Goal: Check status

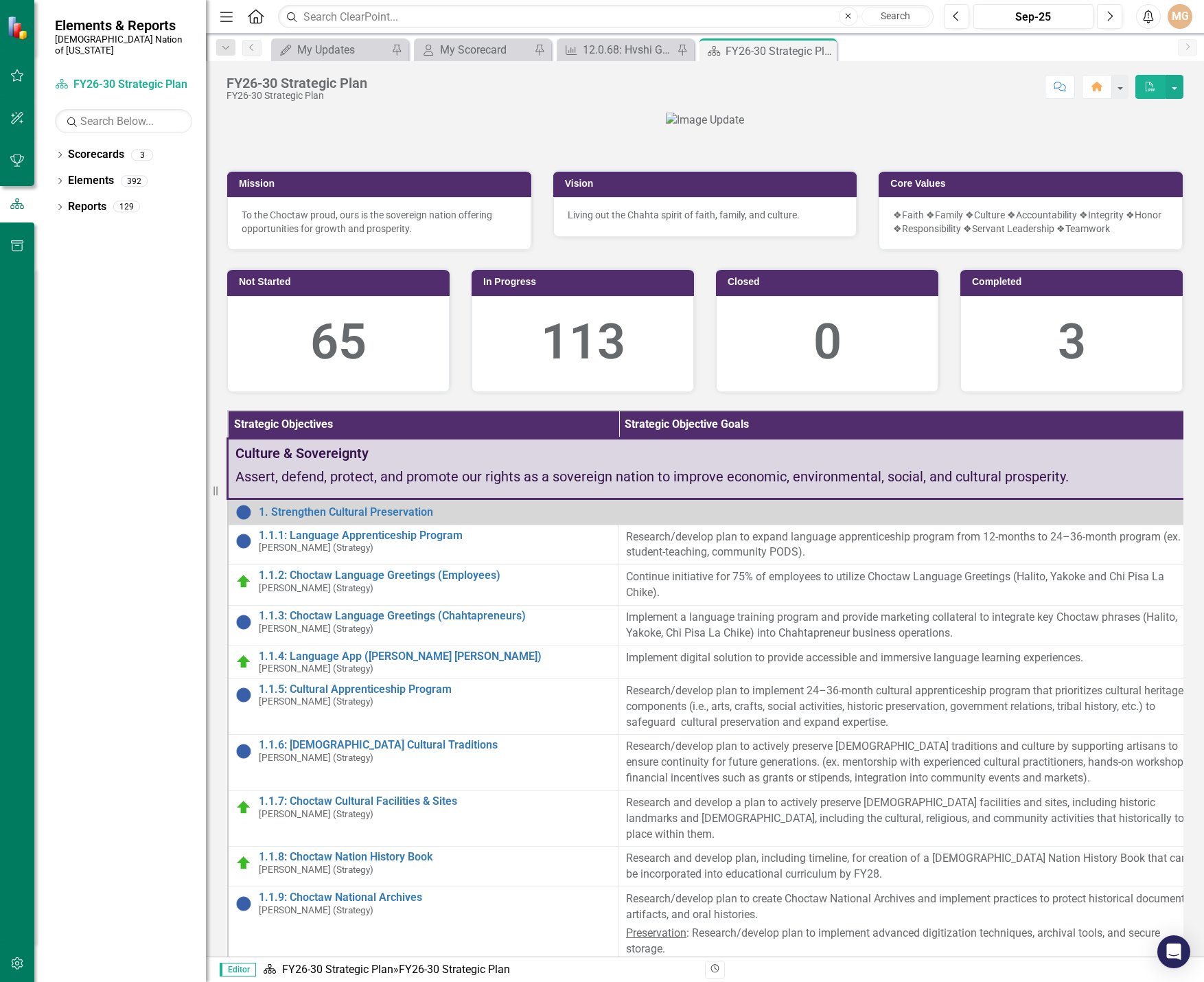
click at [1120, 128] on div at bounding box center [705, 120] width 957 height 16
click at [289, 128] on div at bounding box center [705, 120] width 957 height 16
